Goal: Check status: Check status

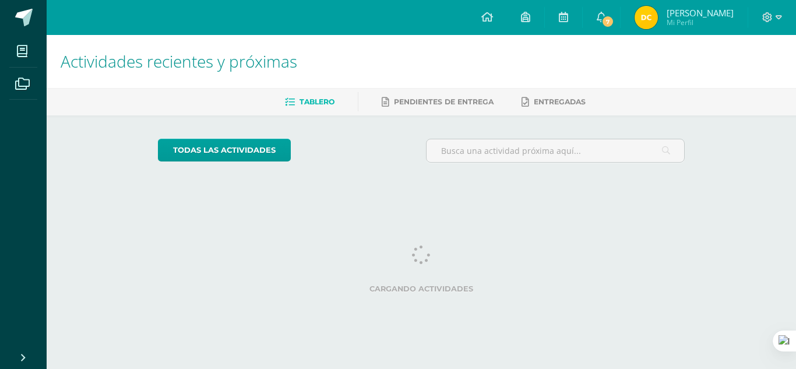
click at [665, 21] on span "[PERSON_NAME] Mi Perfil" at bounding box center [684, 17] width 104 height 23
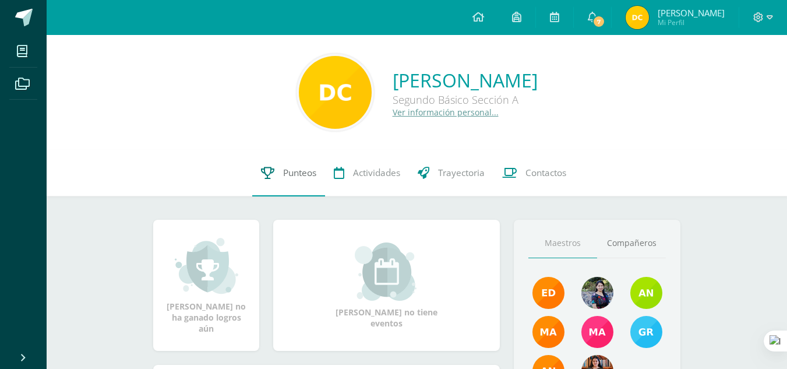
click at [305, 174] on span "Punteos" at bounding box center [299, 173] width 33 height 12
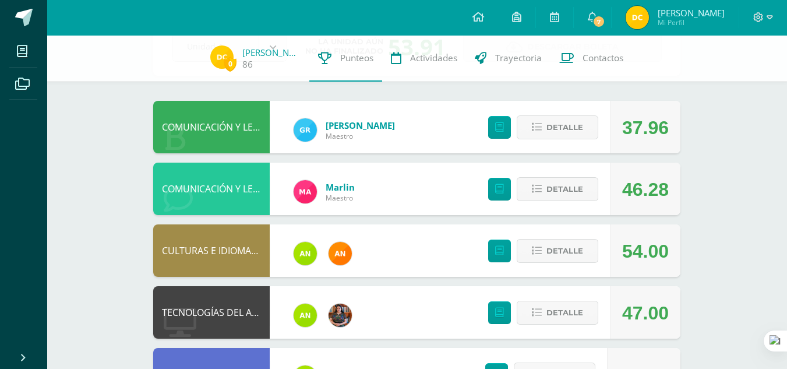
scroll to position [87, 0]
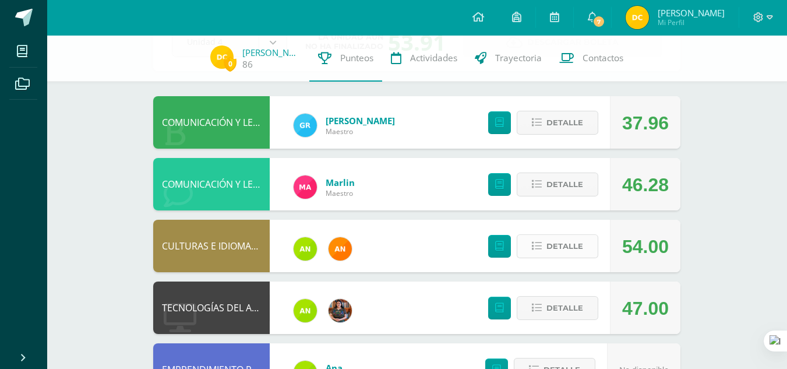
click at [533, 239] on button "Detalle" at bounding box center [558, 246] width 82 height 24
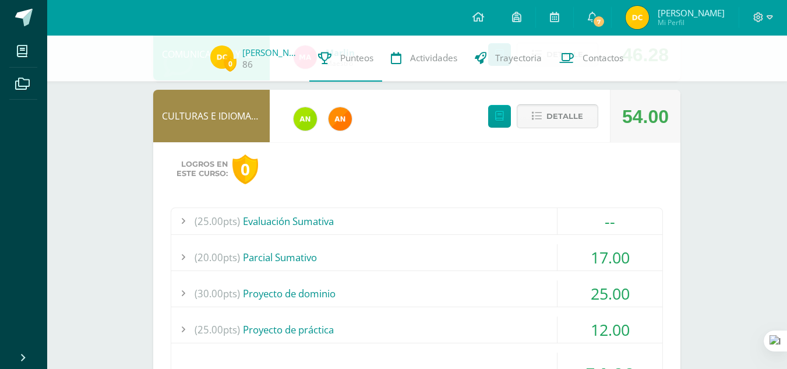
scroll to position [218, 0]
click at [594, 221] on div "--" at bounding box center [609, 220] width 105 height 26
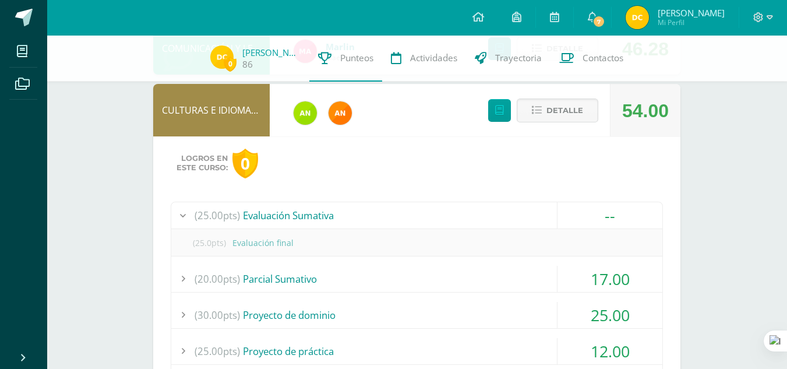
click at [594, 221] on div "--" at bounding box center [609, 215] width 105 height 26
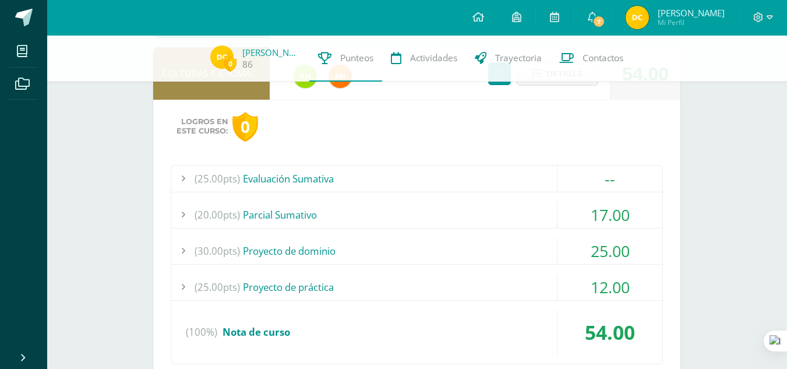
scroll to position [258, 0]
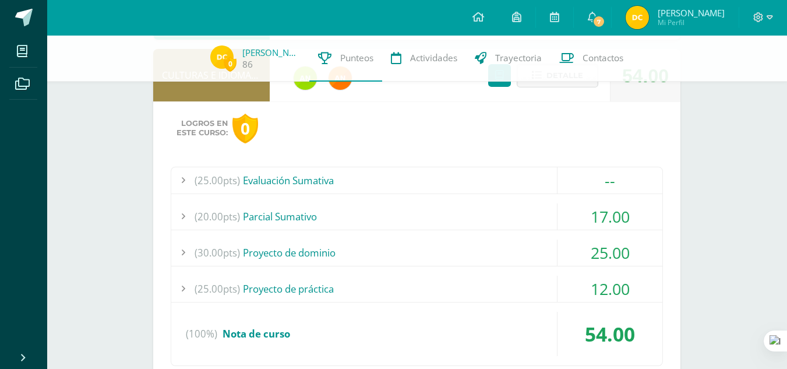
click at [594, 221] on div "17.00" at bounding box center [609, 216] width 105 height 26
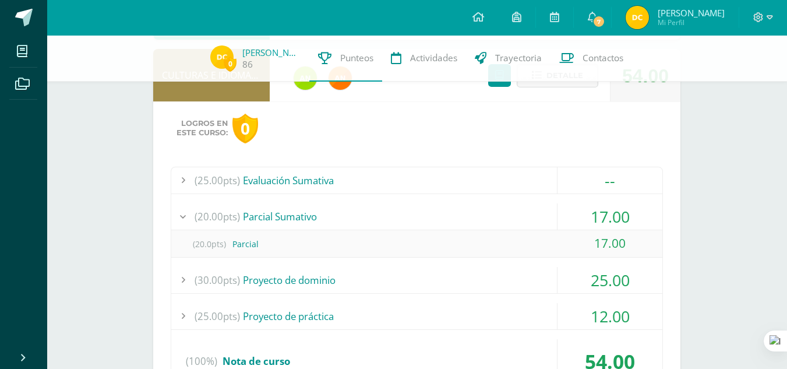
click at [594, 221] on div "17.00" at bounding box center [609, 216] width 105 height 26
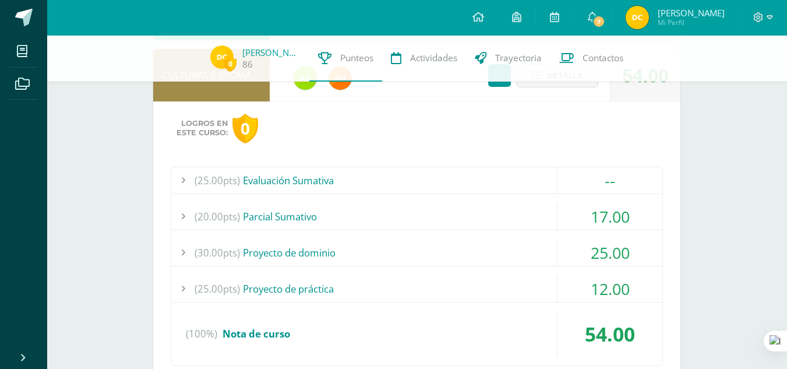
click at [594, 221] on div "17.00" at bounding box center [609, 216] width 105 height 26
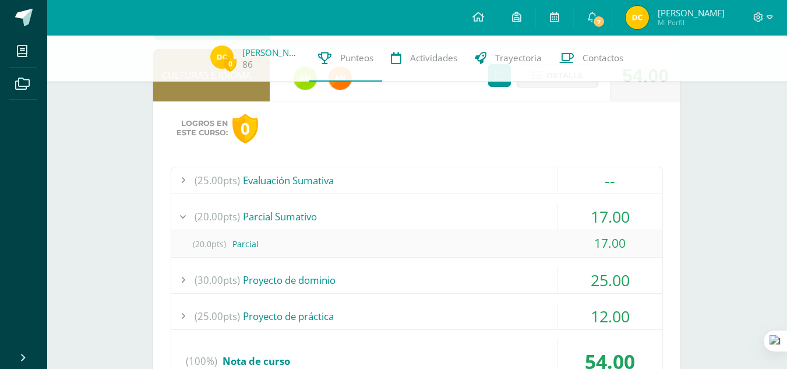
click at [594, 221] on div "17.00" at bounding box center [609, 216] width 105 height 26
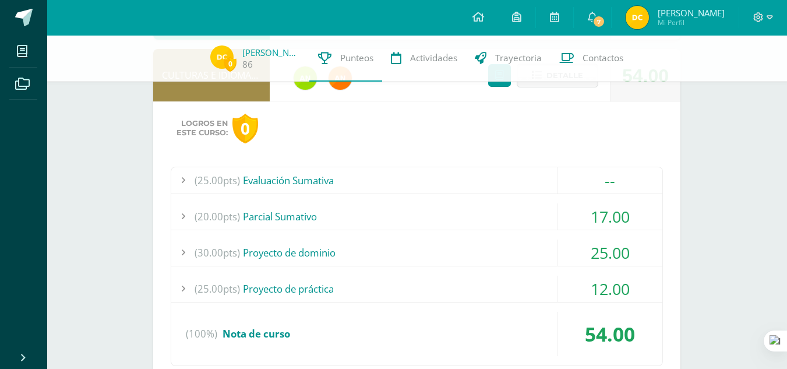
click at [583, 264] on div "25.00" at bounding box center [609, 252] width 105 height 26
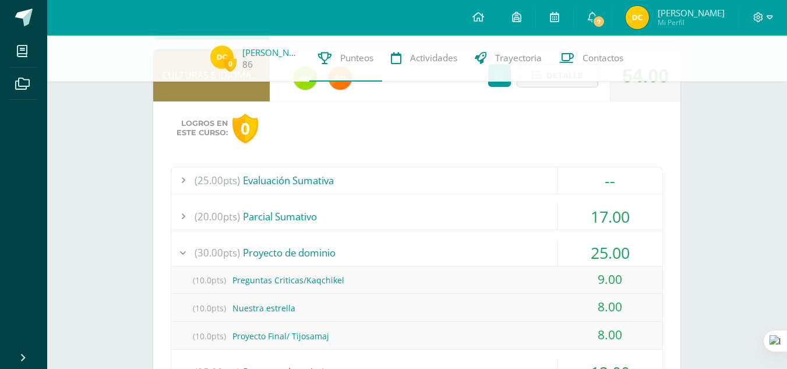
click at [605, 249] on div "25.00" at bounding box center [609, 252] width 105 height 26
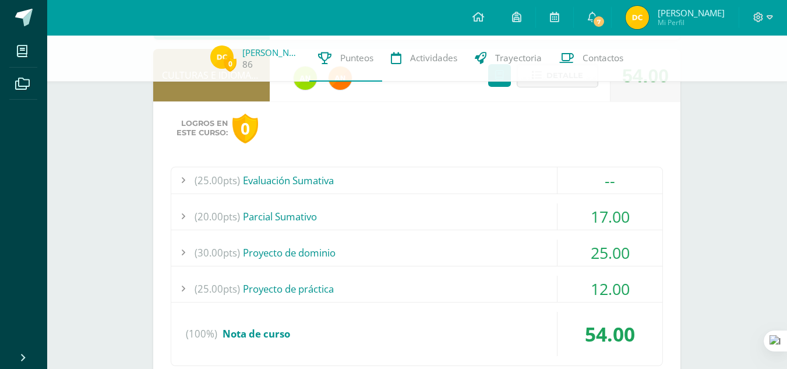
scroll to position [298, 0]
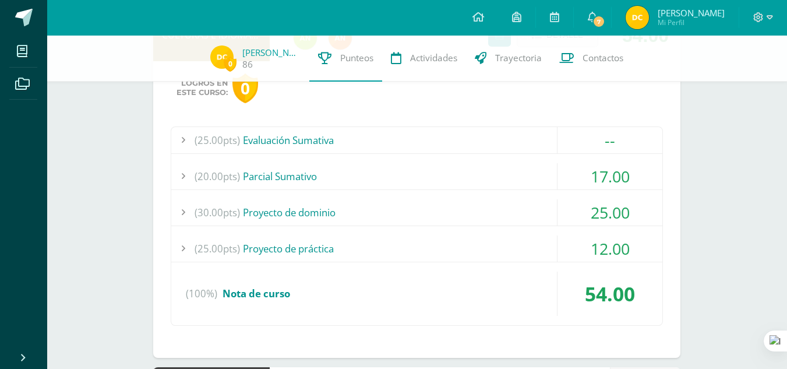
click at [605, 249] on div "12.00" at bounding box center [609, 248] width 105 height 26
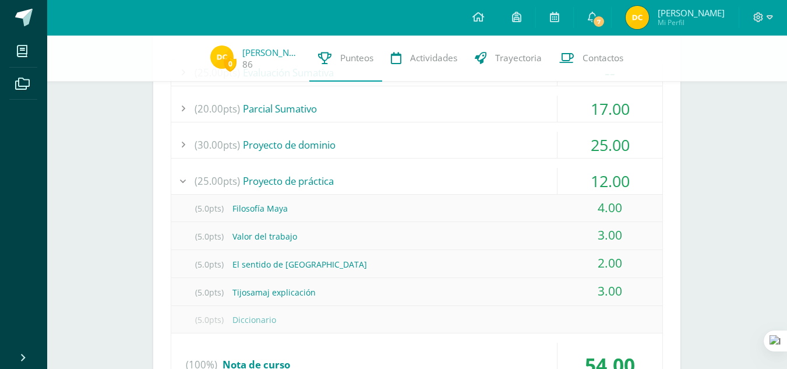
scroll to position [381, 0]
